Goal: Navigation & Orientation: Understand site structure

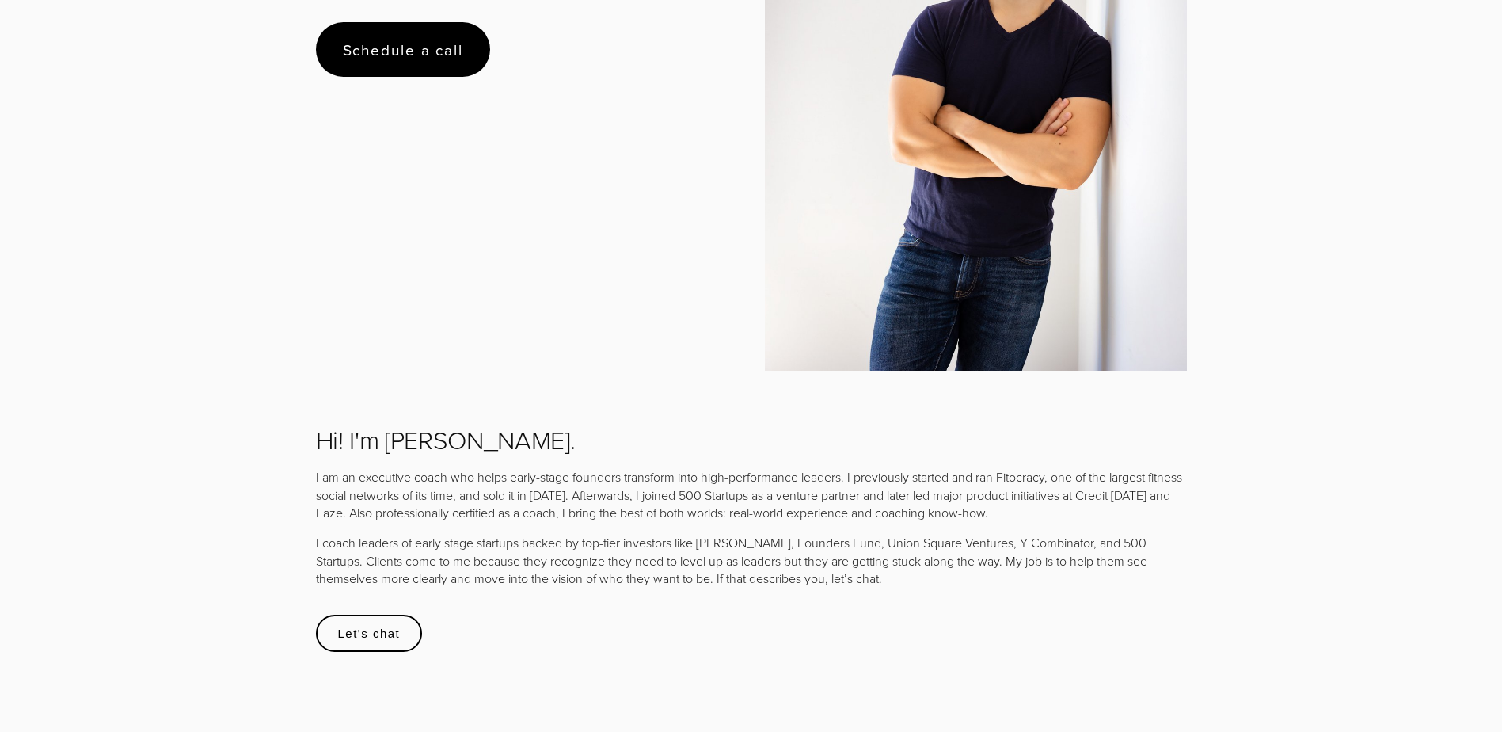
scroll to position [396, 0]
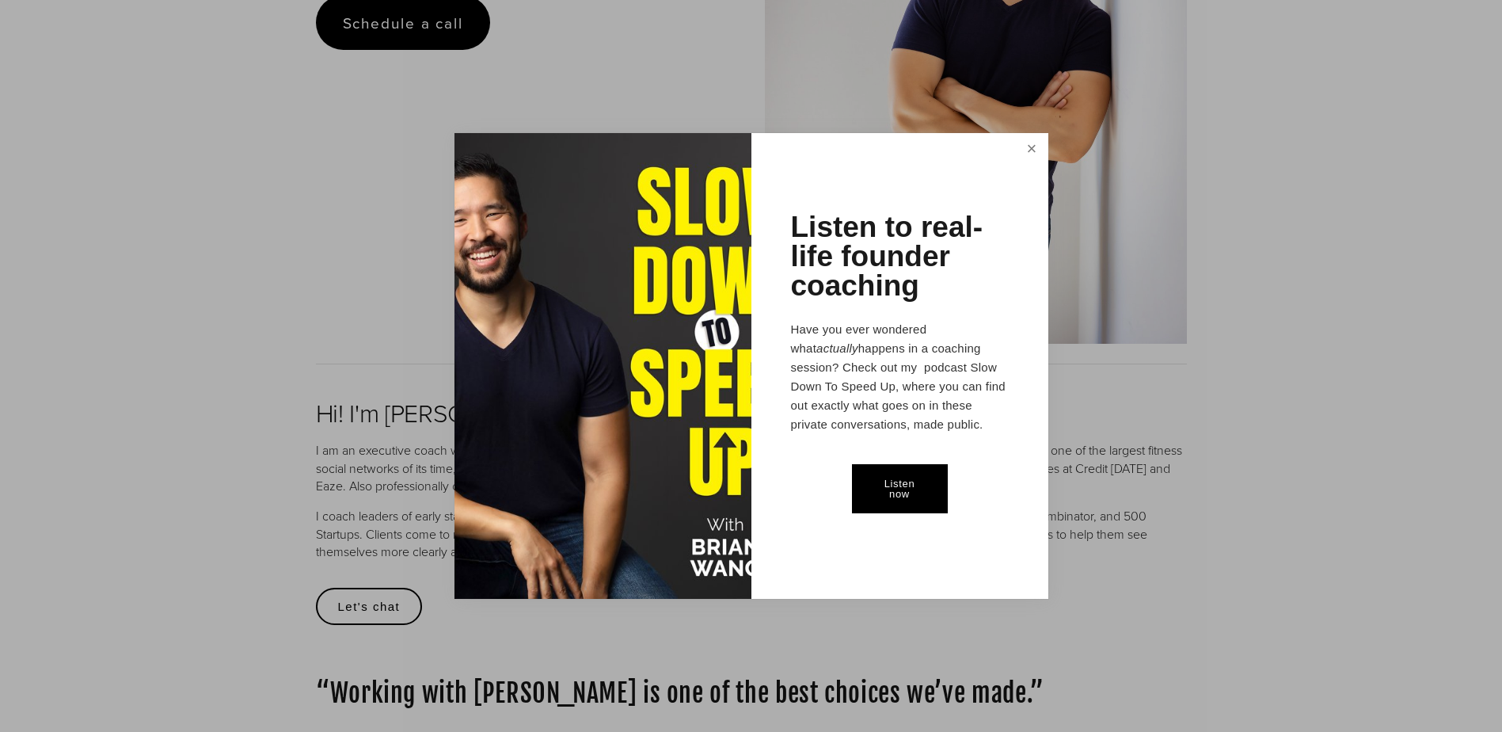
click at [1027, 146] on link "Close" at bounding box center [1031, 149] width 28 height 29
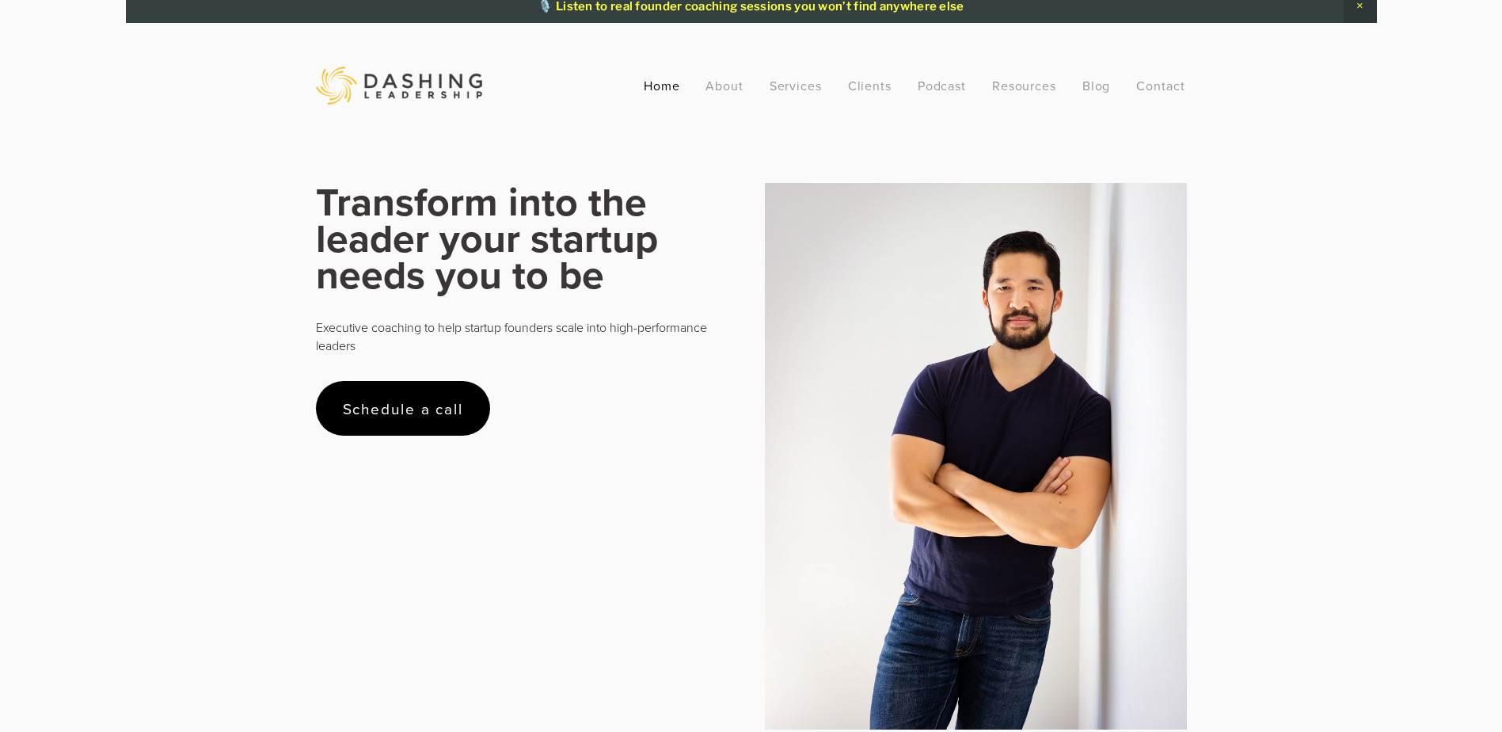
scroll to position [0, 0]
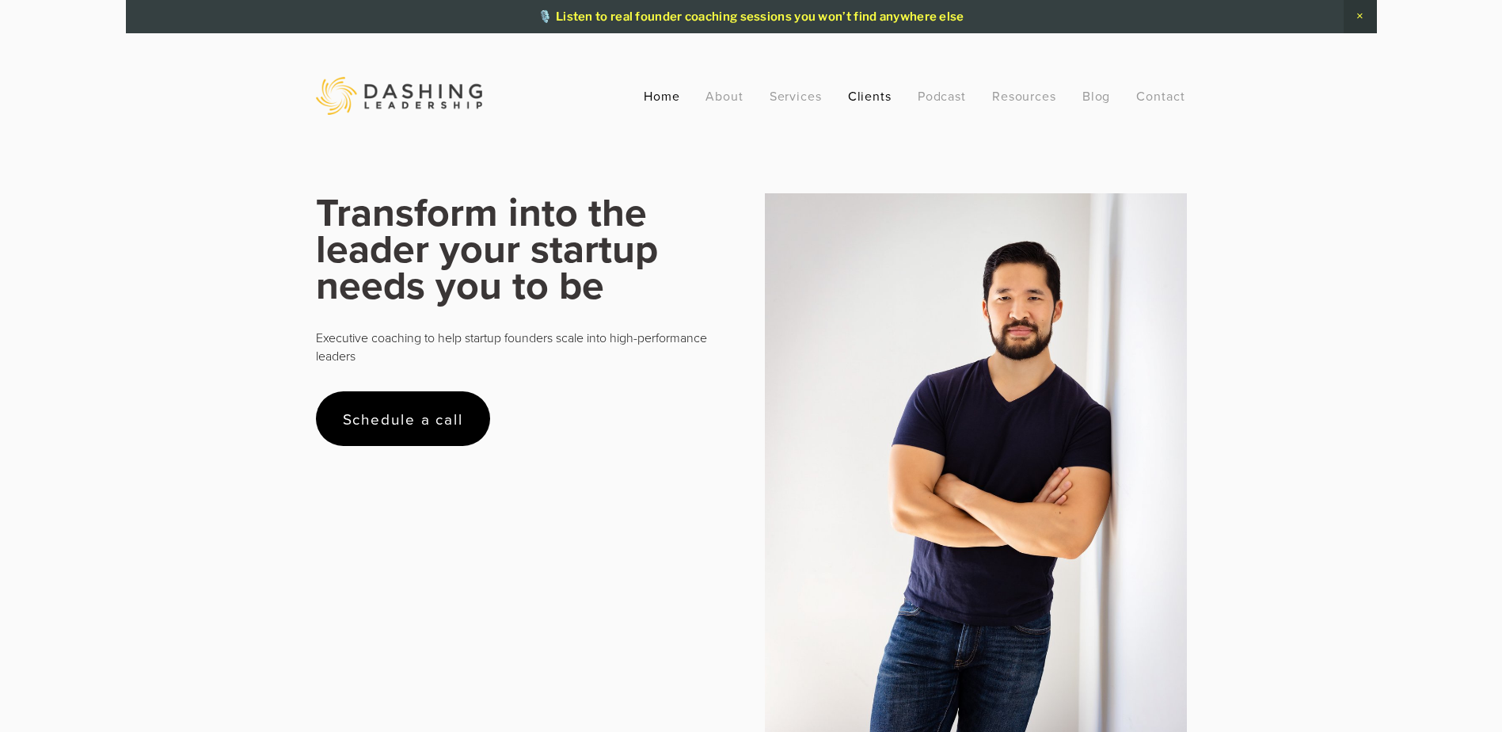
click at [861, 101] on link "Clients" at bounding box center [870, 96] width 44 height 29
click at [720, 100] on link "About" at bounding box center [724, 96] width 38 height 29
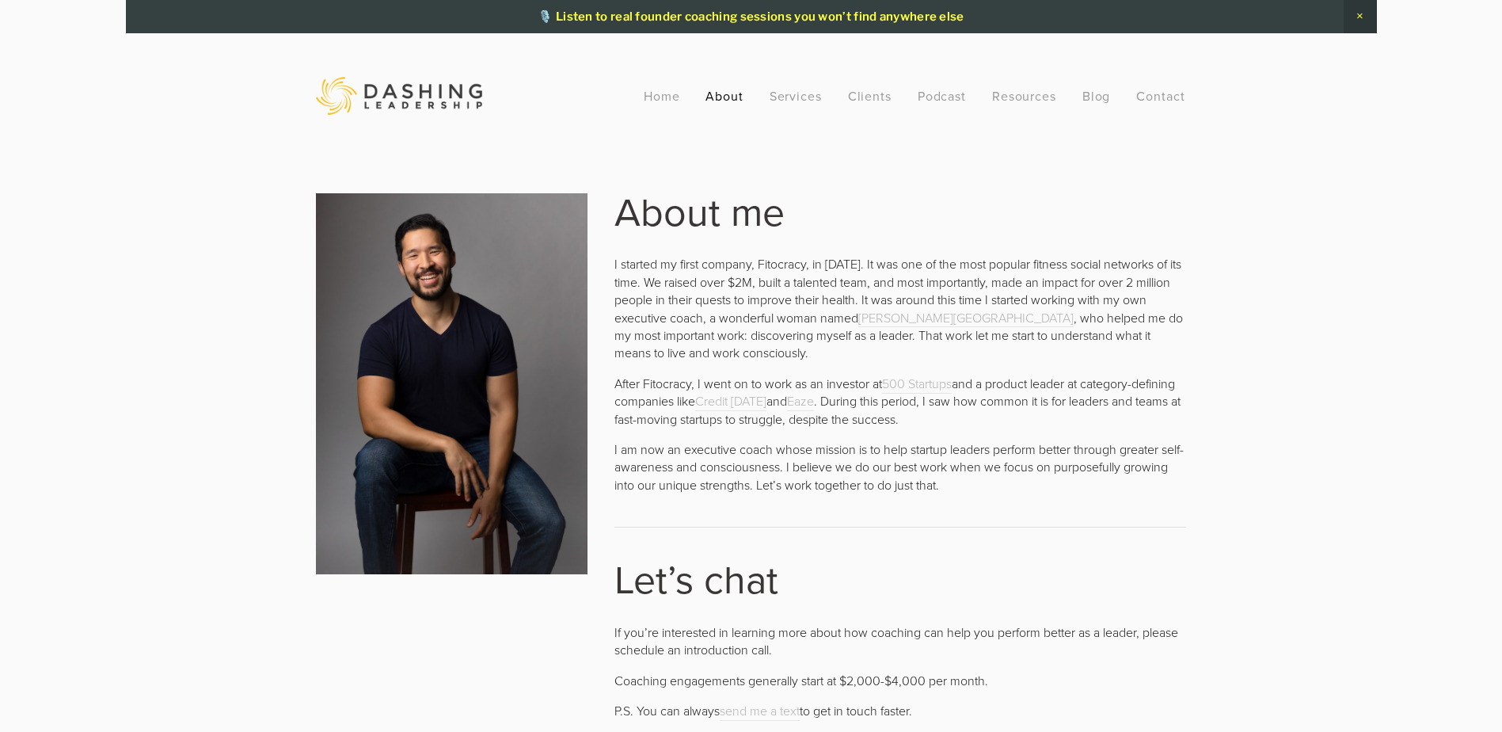
click at [1361, 16] on span "Close Announcement" at bounding box center [1360, 16] width 33 height 33
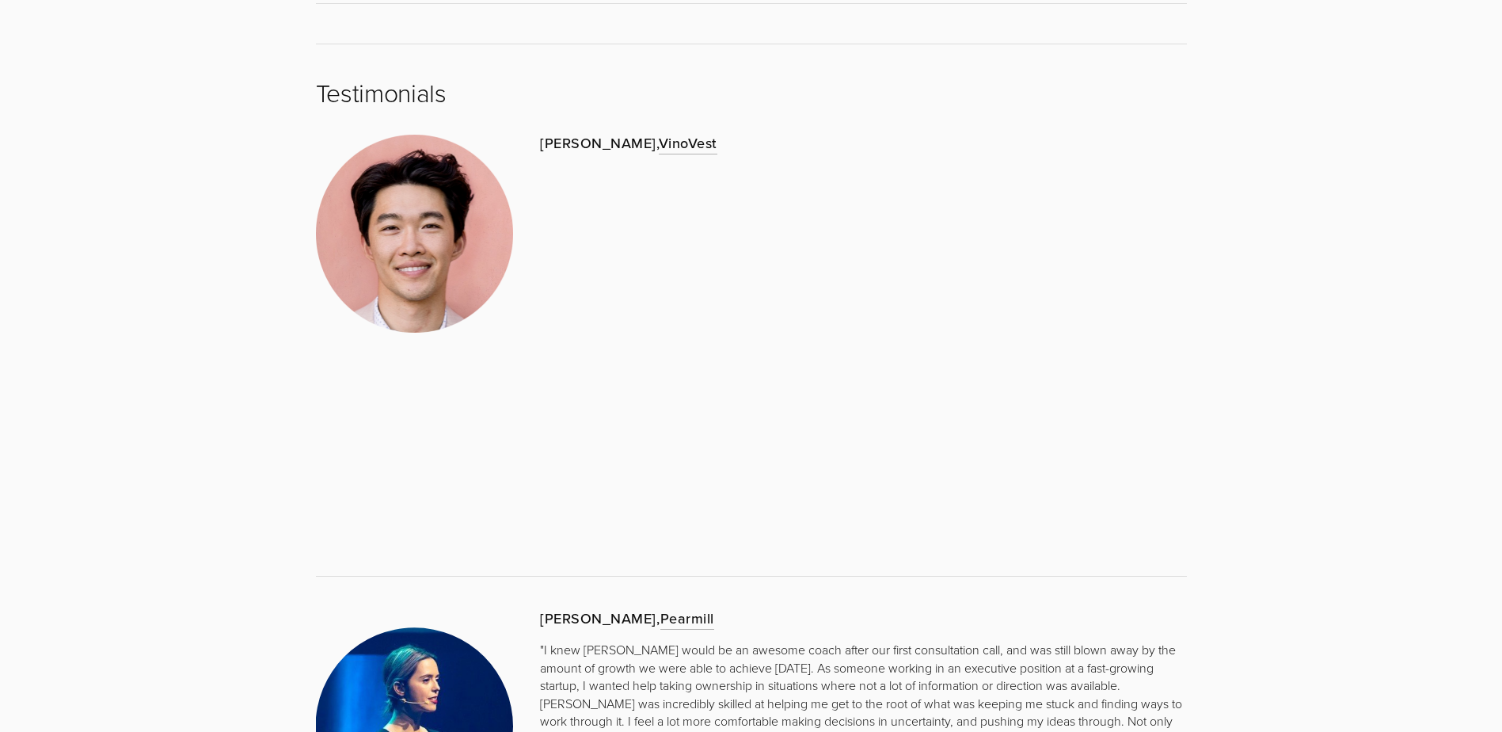
scroll to position [1425, 0]
